Goal: Task Accomplishment & Management: Manage account settings

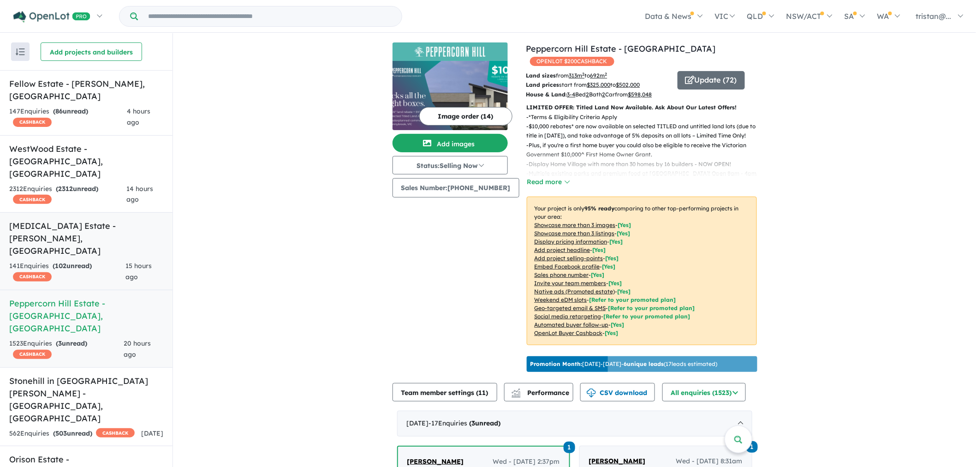
click at [83, 220] on h5 "[MEDICAL_DATA] Estate - [GEOGRAPHIC_DATA] , [GEOGRAPHIC_DATA]" at bounding box center [86, 238] width 154 height 37
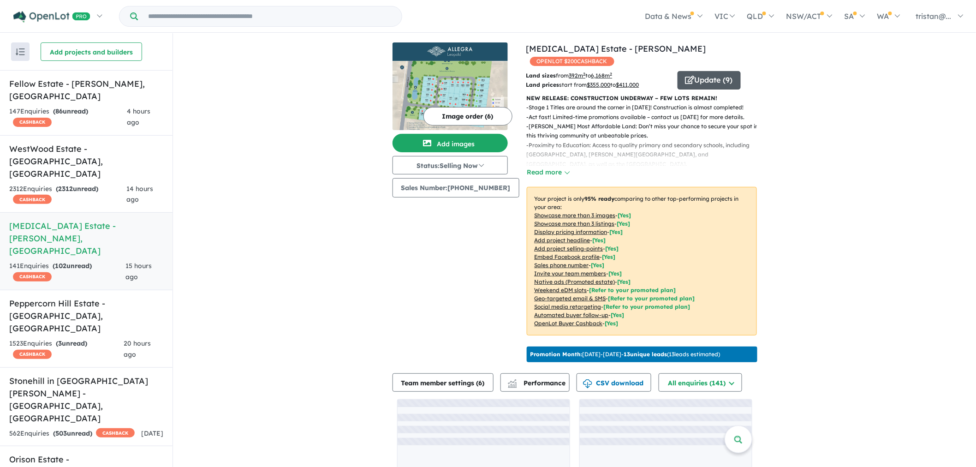
click at [694, 71] on button "Update ( 9 )" at bounding box center [709, 80] width 63 height 18
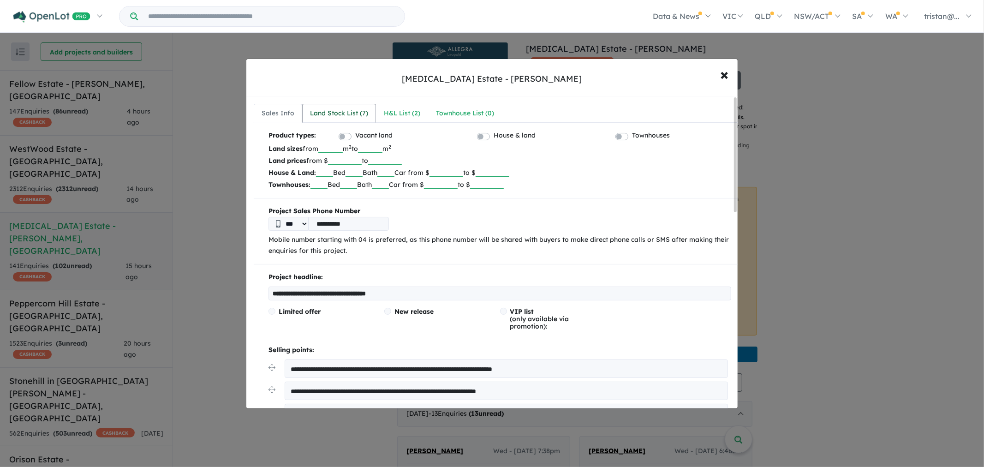
click at [339, 109] on div "Land Stock List ( 7 )" at bounding box center [339, 113] width 58 height 11
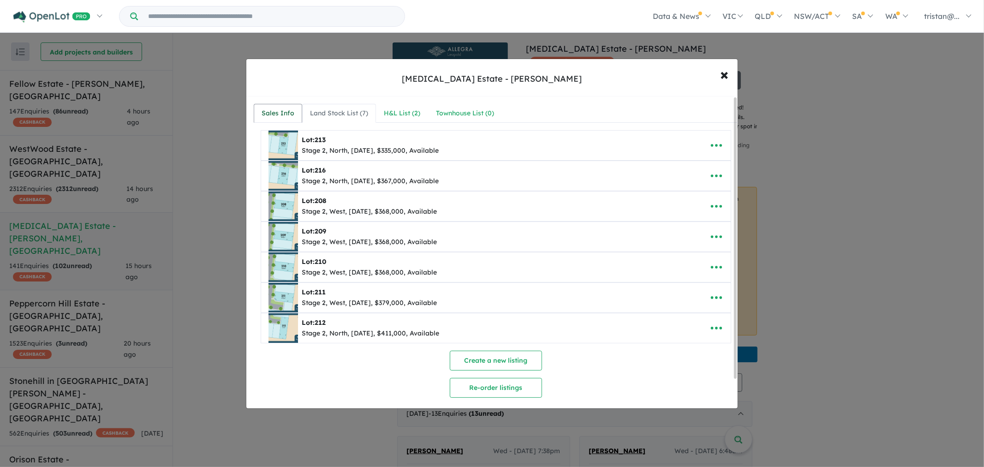
click at [274, 117] on div "Sales Info" at bounding box center [278, 113] width 33 height 11
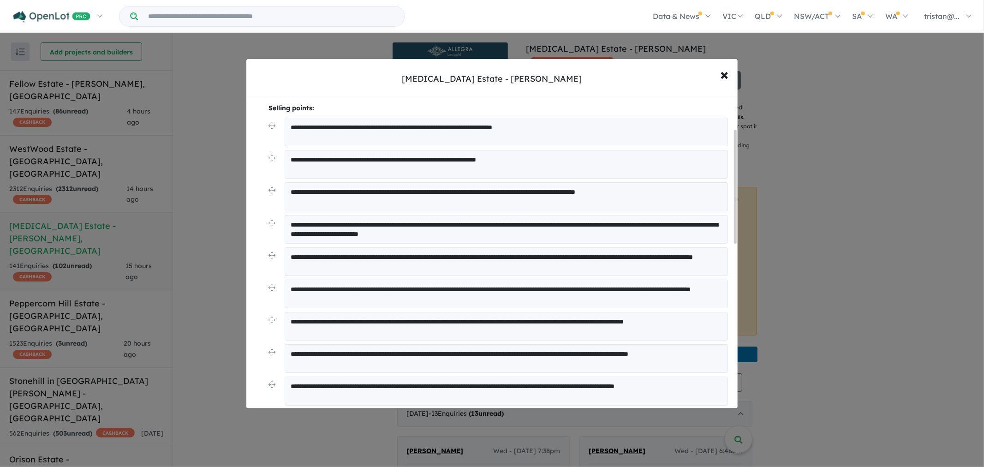
scroll to position [85, 0]
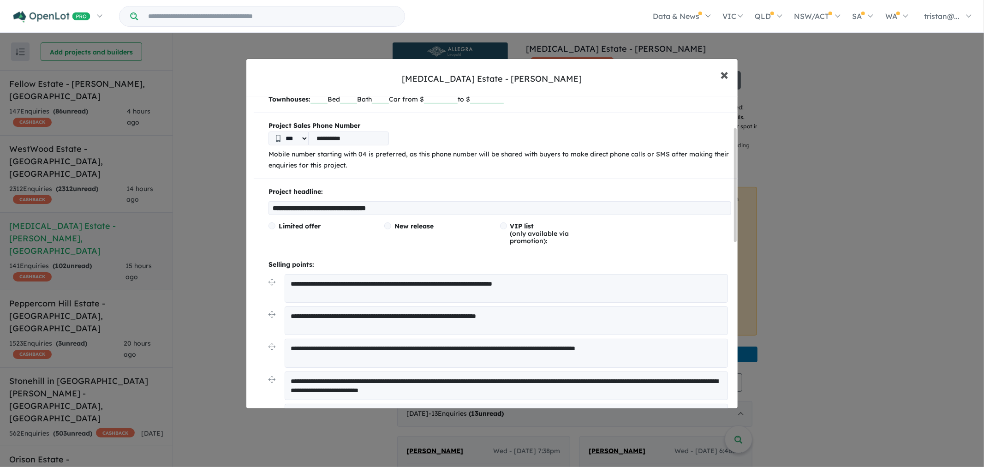
click at [719, 74] on button "× Close" at bounding box center [724, 74] width 27 height 25
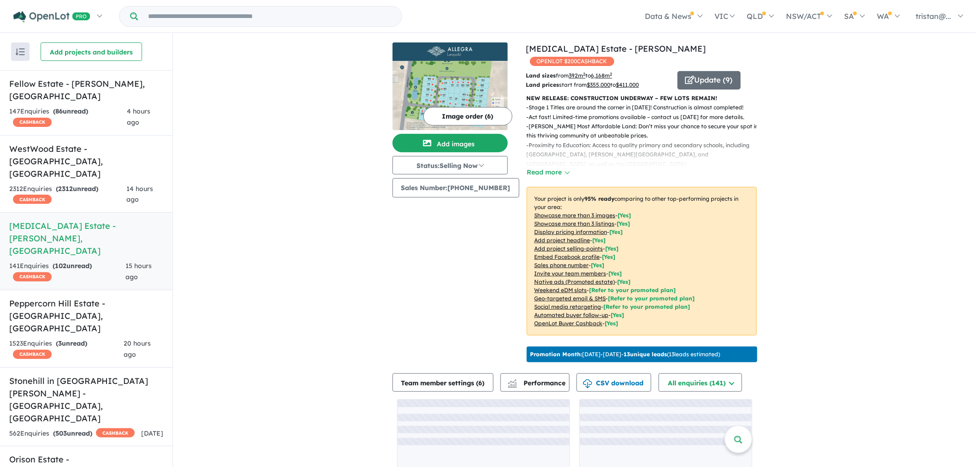
click at [461, 90] on img at bounding box center [450, 95] width 115 height 69
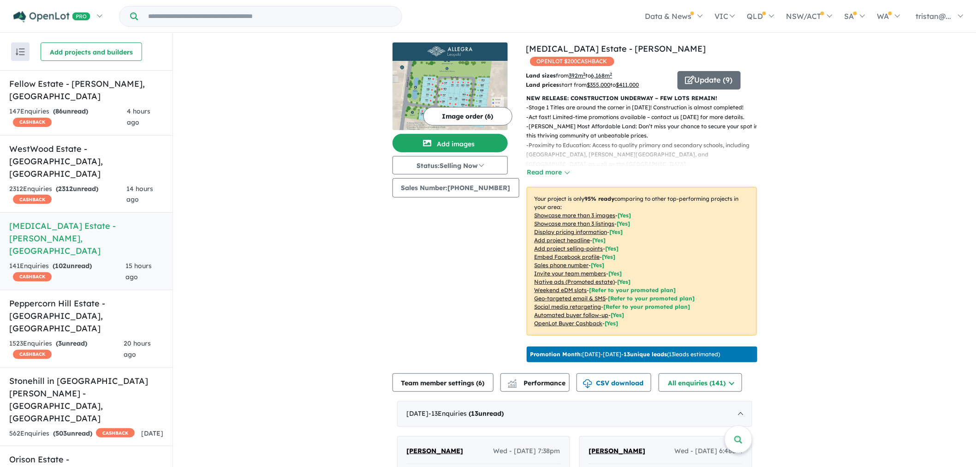
click at [437, 114] on button "Image order ( 6 )" at bounding box center [468, 116] width 89 height 18
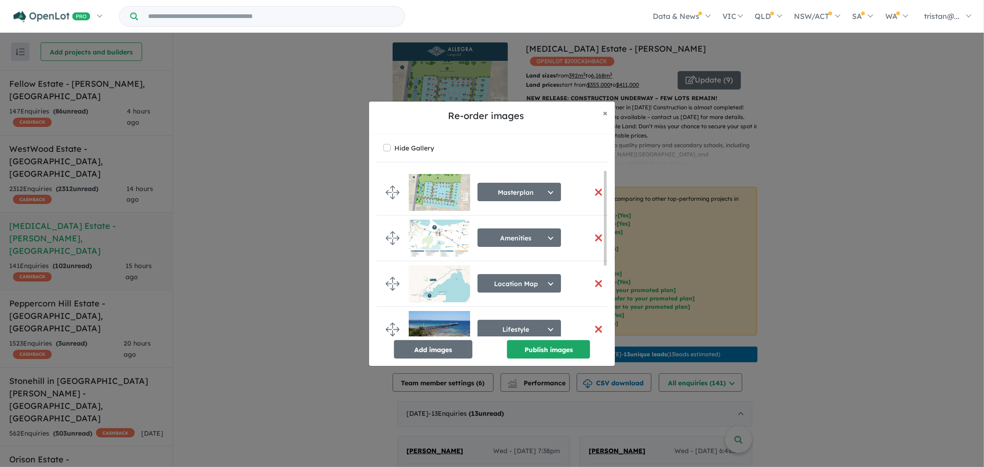
click at [593, 190] on button "button" at bounding box center [598, 192] width 19 height 20
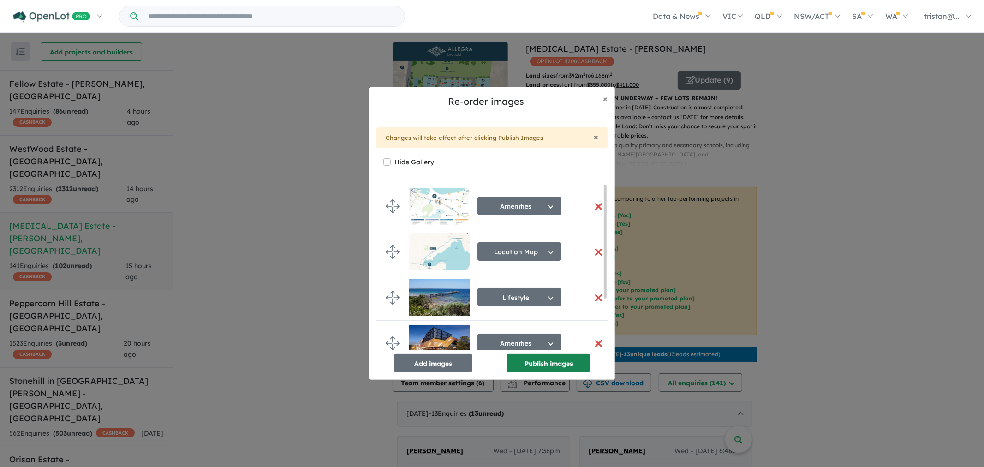
click at [527, 364] on button "Publish images" at bounding box center [548, 363] width 83 height 18
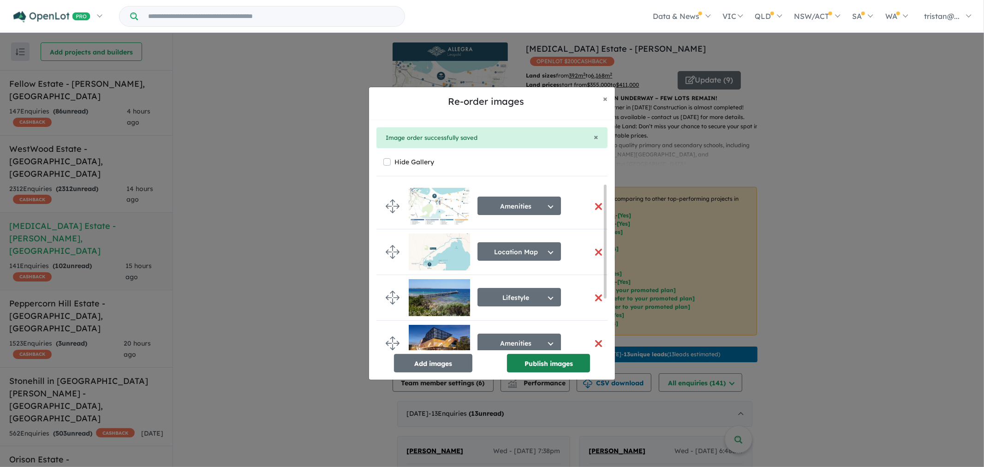
click at [545, 370] on button "Publish images" at bounding box center [548, 363] width 83 height 18
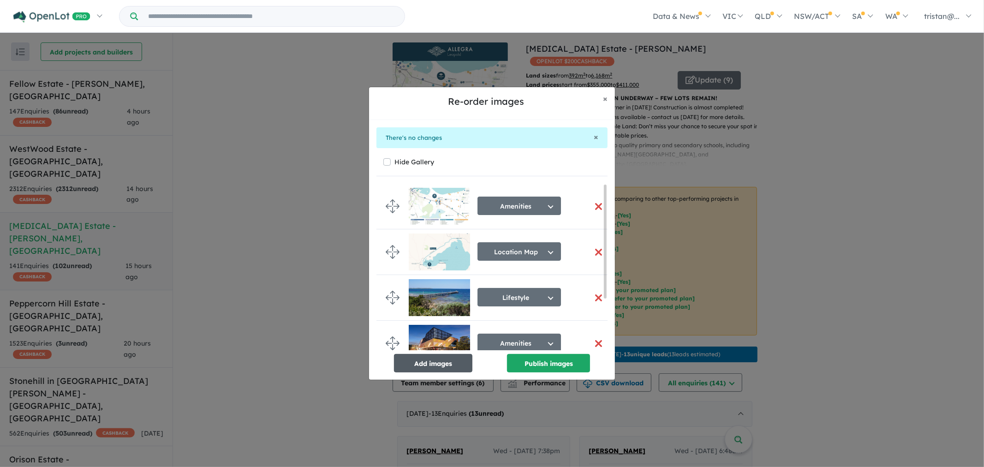
click at [404, 368] on button "Add images" at bounding box center [433, 363] width 78 height 18
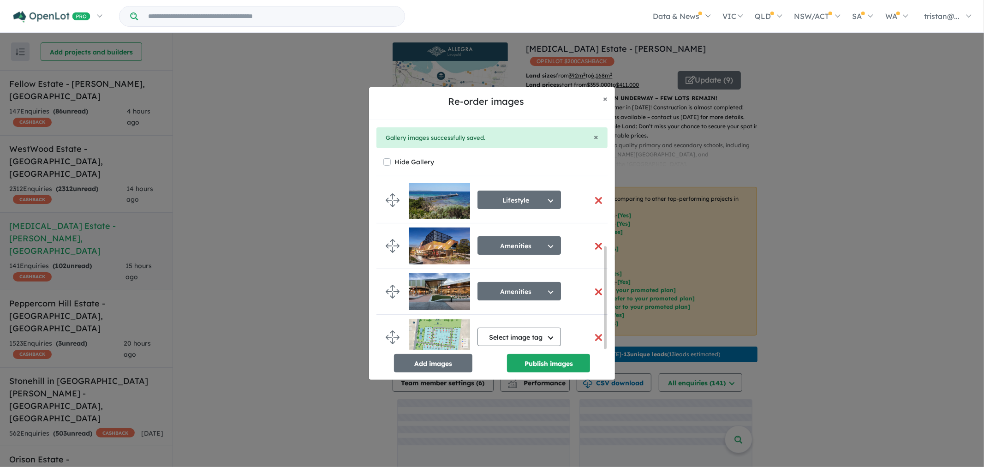
scroll to position [103, 0]
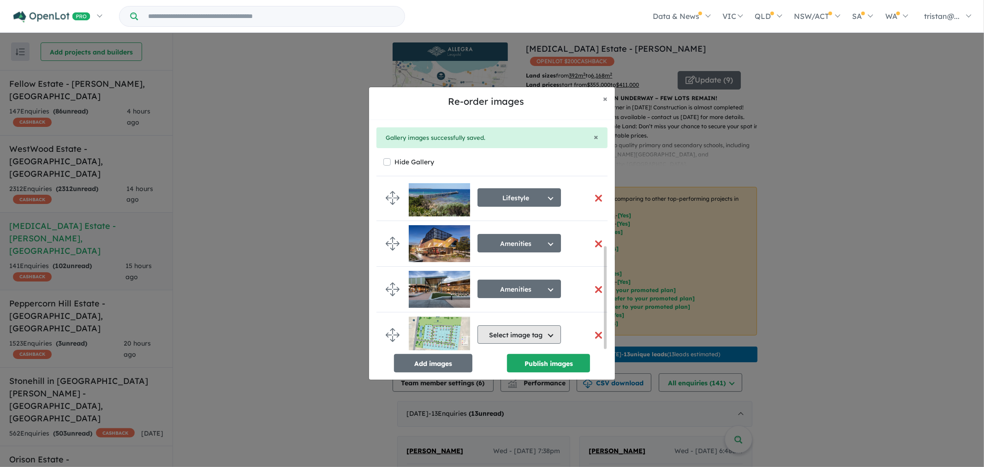
click at [518, 325] on button "Select image tag" at bounding box center [520, 334] width 84 height 18
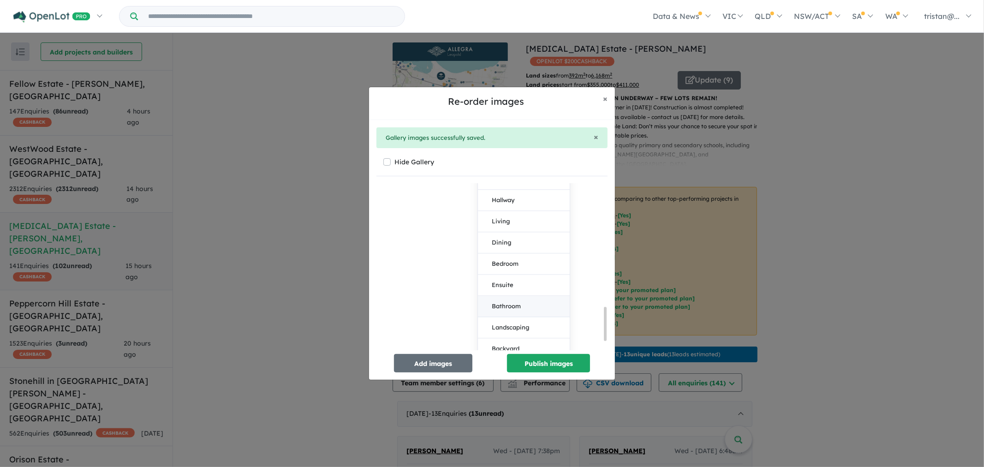
scroll to position [664, 0]
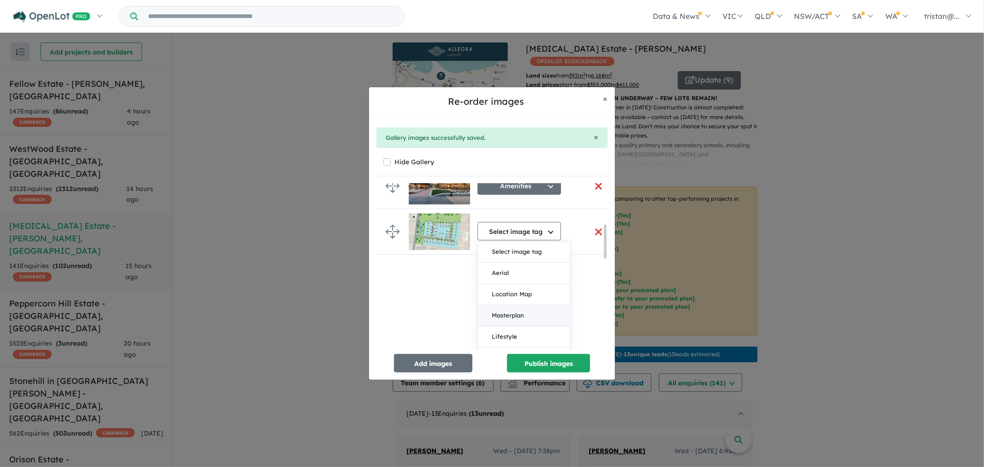
click at [501, 315] on button "Masterplan" at bounding box center [524, 315] width 92 height 21
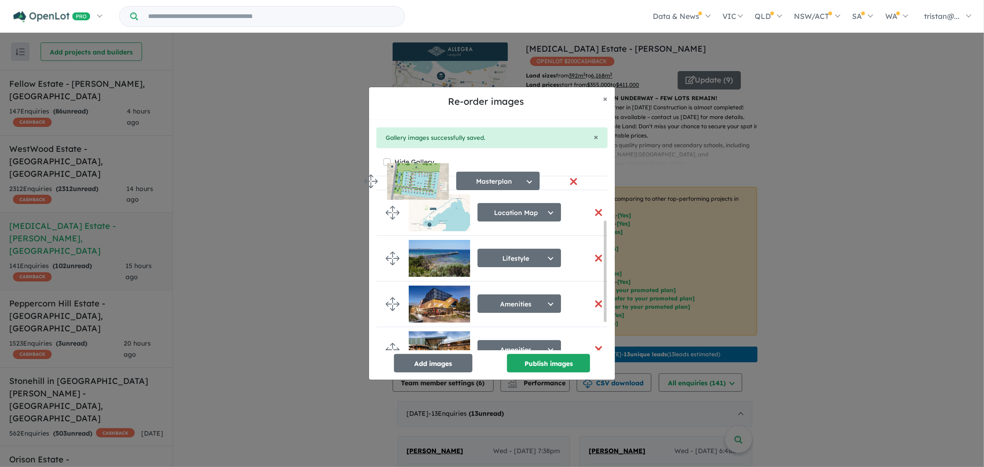
scroll to position [0, 0]
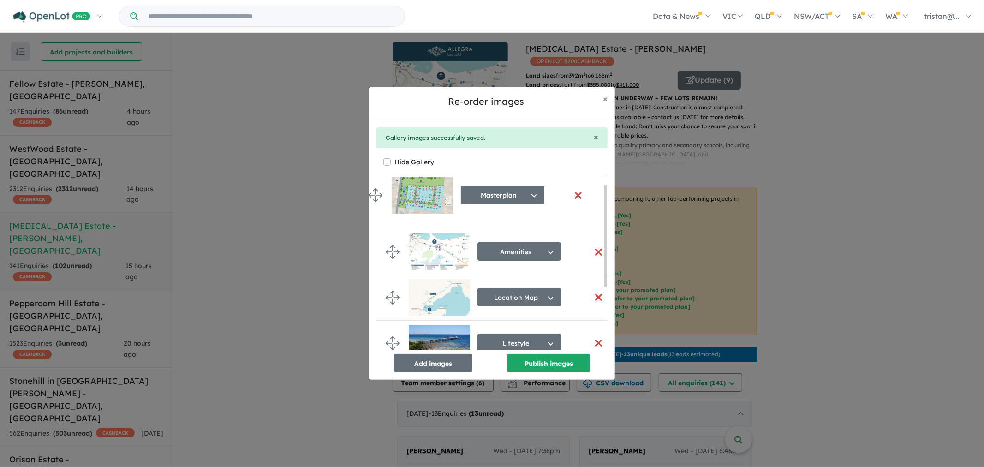
drag, startPoint x: 391, startPoint y: 331, endPoint x: 375, endPoint y: 199, distance: 132.4
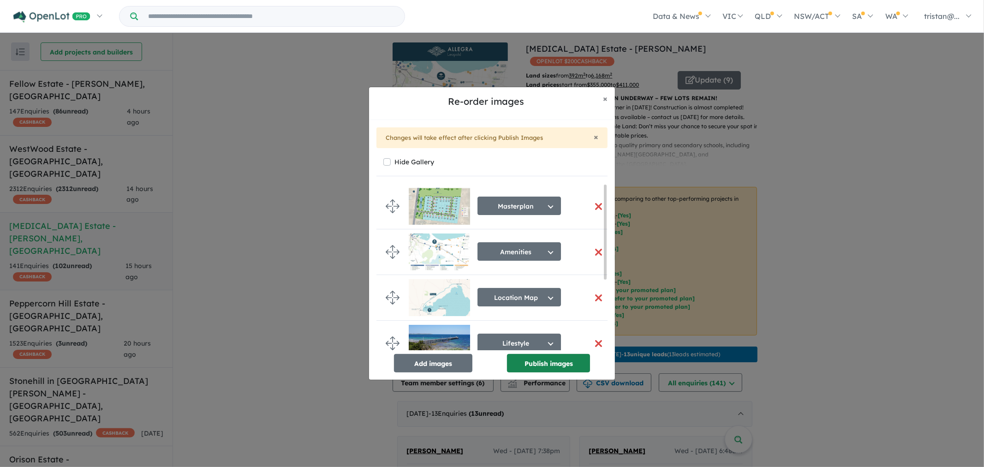
click at [555, 367] on button "Publish images" at bounding box center [548, 363] width 83 height 18
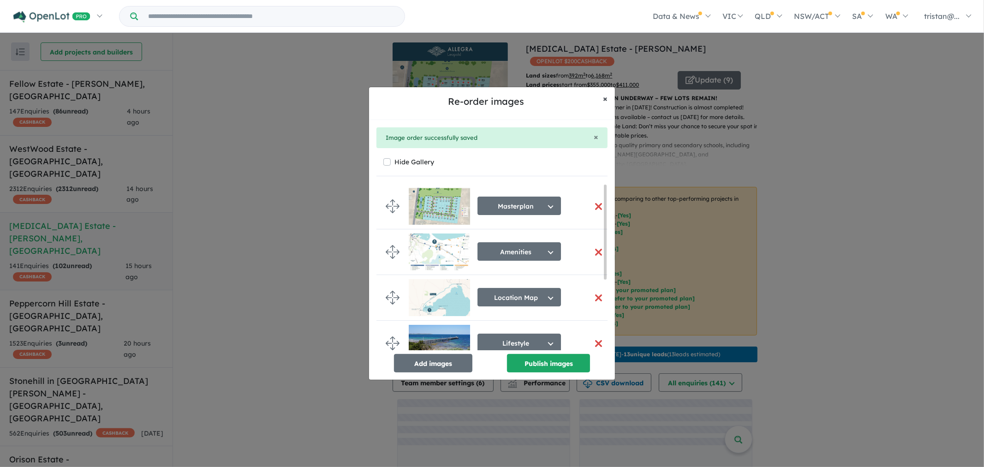
click at [601, 102] on button "× Close" at bounding box center [605, 98] width 19 height 23
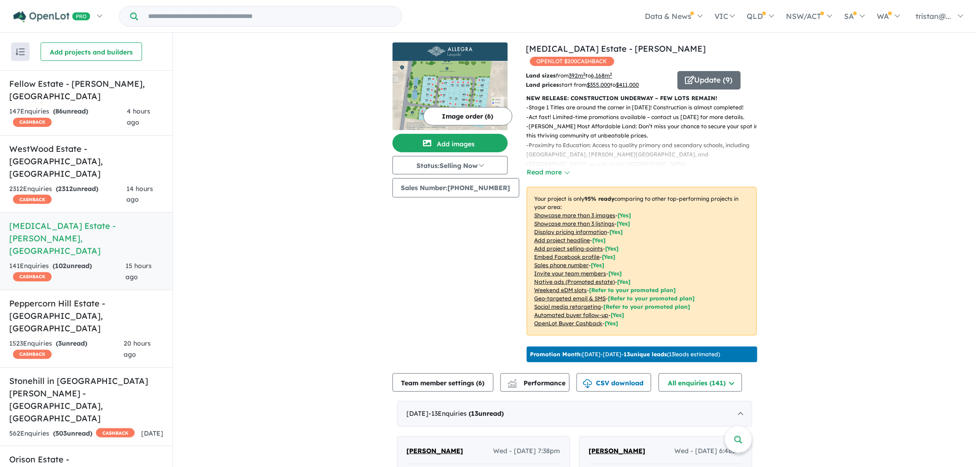
click at [467, 79] on img at bounding box center [450, 95] width 115 height 69
click at [455, 108] on button "Image order ( 6 )" at bounding box center [468, 116] width 89 height 18
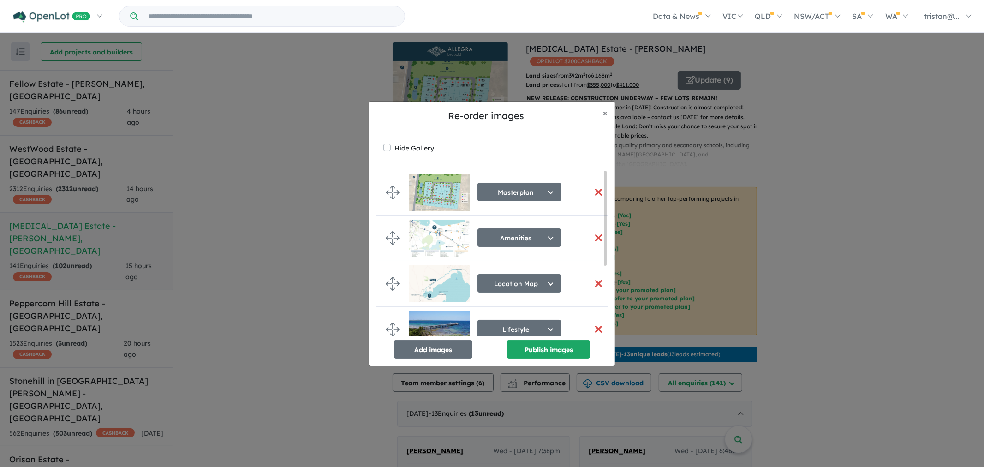
click at [593, 197] on button "button" at bounding box center [598, 192] width 19 height 20
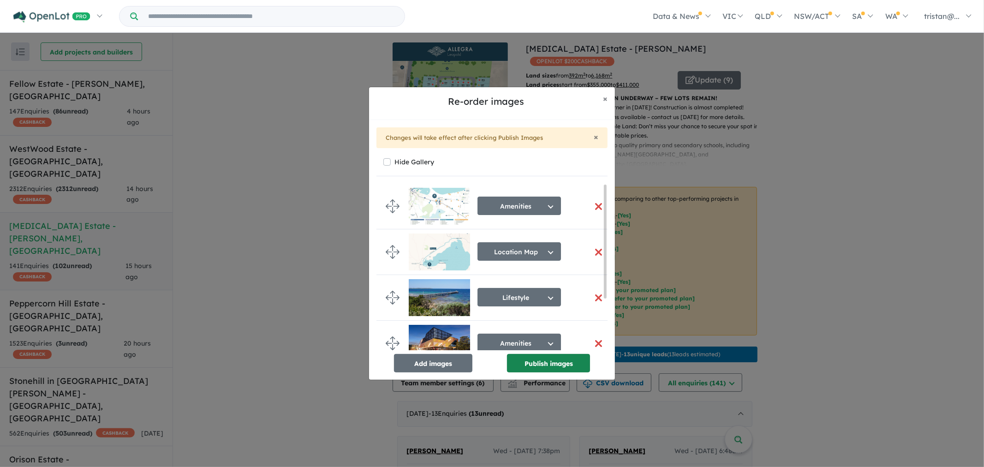
click at [549, 368] on button "Publish images" at bounding box center [548, 363] width 83 height 18
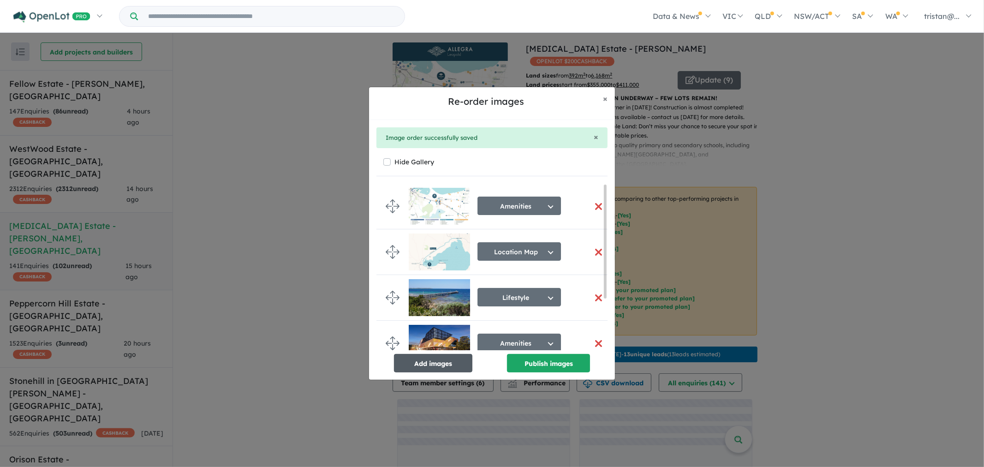
click at [423, 366] on button "Add images" at bounding box center [433, 363] width 78 height 18
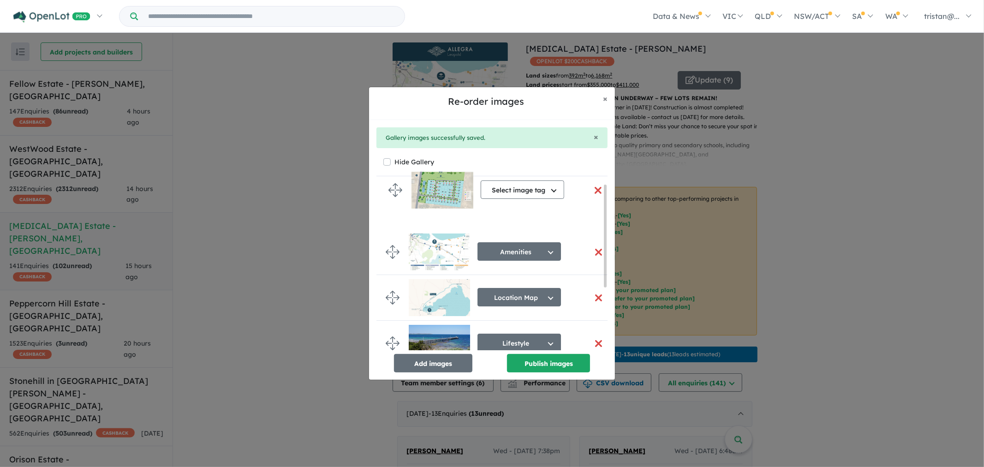
drag, startPoint x: 391, startPoint y: 331, endPoint x: 394, endPoint y: 189, distance: 141.7
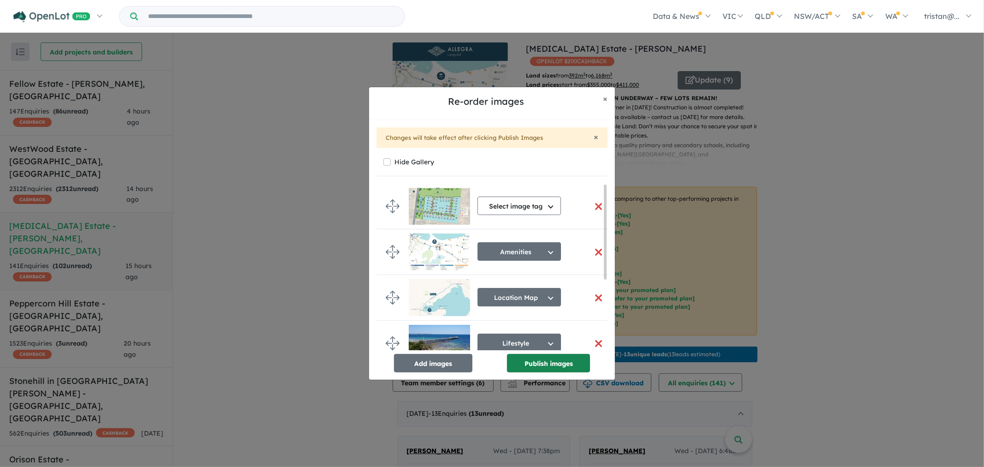
click at [542, 354] on button "Publish images" at bounding box center [548, 363] width 83 height 18
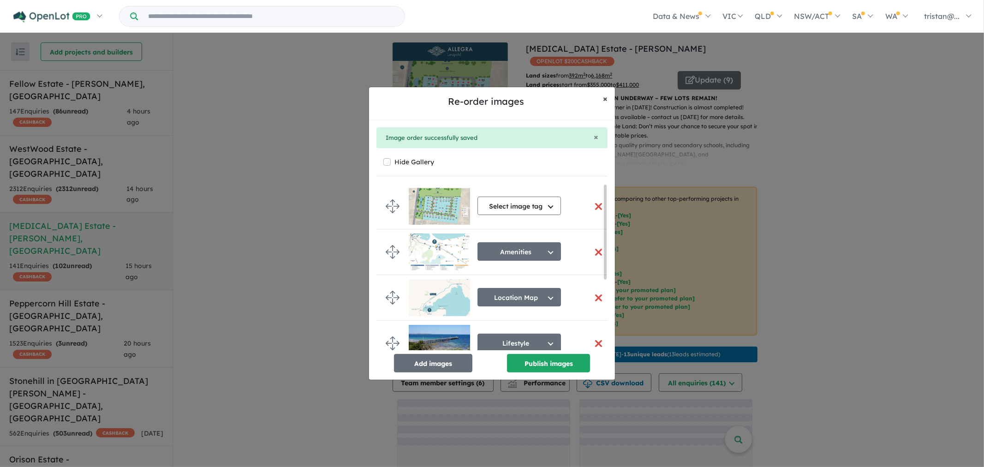
click at [604, 97] on span "×" at bounding box center [605, 98] width 5 height 11
